Goal: Information Seeking & Learning: Learn about a topic

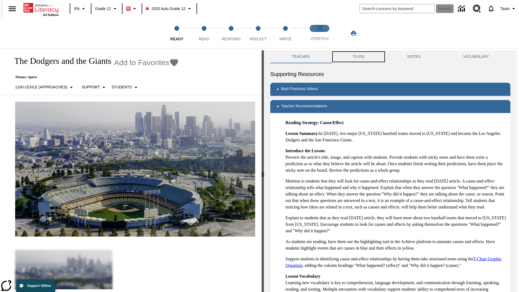
click at [358, 57] on button "TO-DO" at bounding box center [358, 56] width 55 height 13
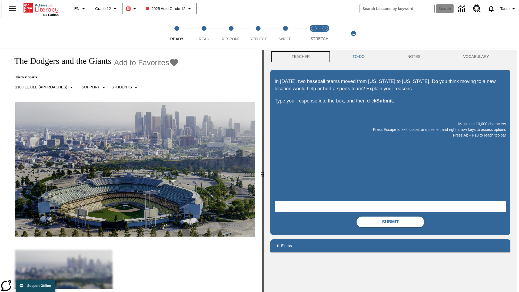
scroll to position [0, 0]
click at [299, 57] on button "Teacher" at bounding box center [300, 56] width 61 height 13
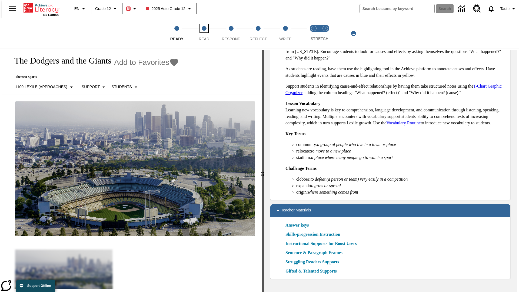
click at [204, 33] on span "Read" at bounding box center [204, 37] width 11 height 10
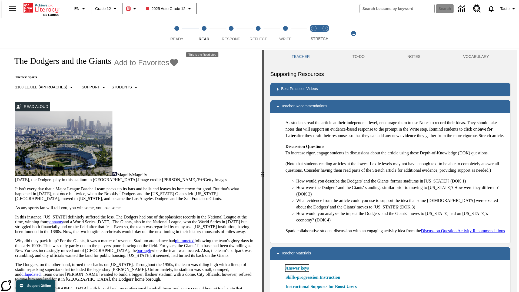
click at [297, 271] on link "Answer keys" at bounding box center [296, 268] width 23 height 6
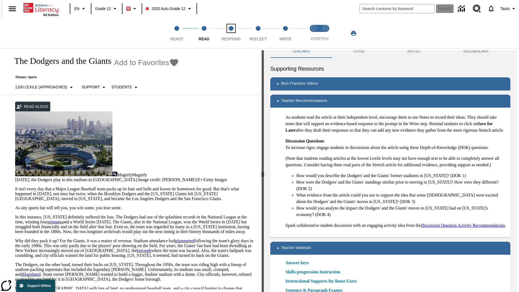
click at [231, 33] on span "Respond" at bounding box center [231, 37] width 19 height 10
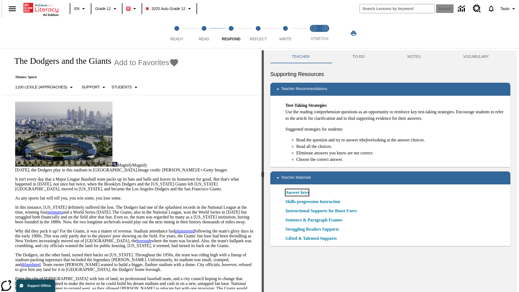
click at [297, 192] on link "Answer keys" at bounding box center [296, 192] width 23 height 6
